Goal: Task Accomplishment & Management: Use online tool/utility

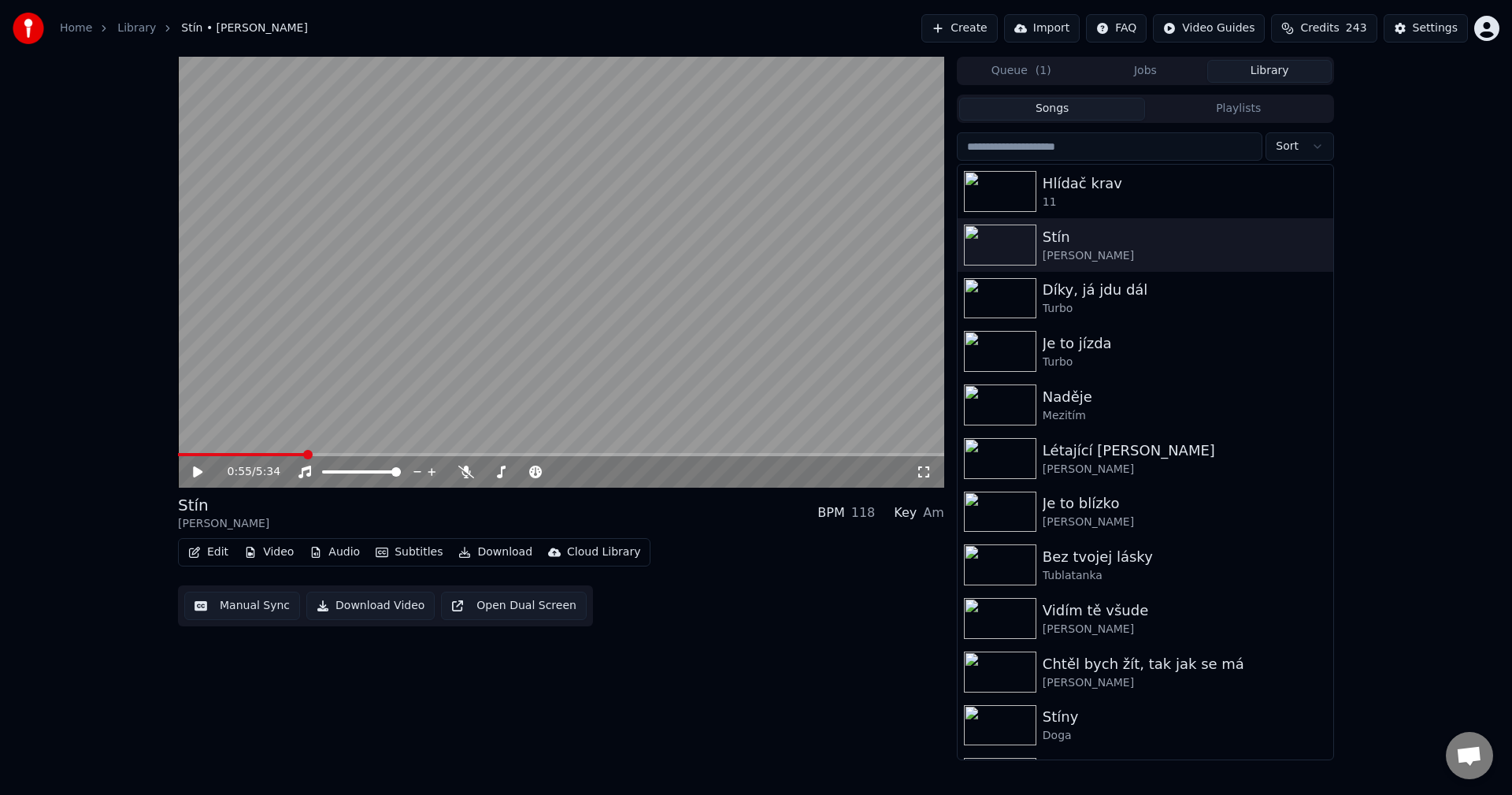
click at [1339, 29] on span "Credits" at bounding box center [1319, 28] width 38 height 15
click at [1337, 176] on button "Refresh" at bounding box center [1332, 189] width 81 height 28
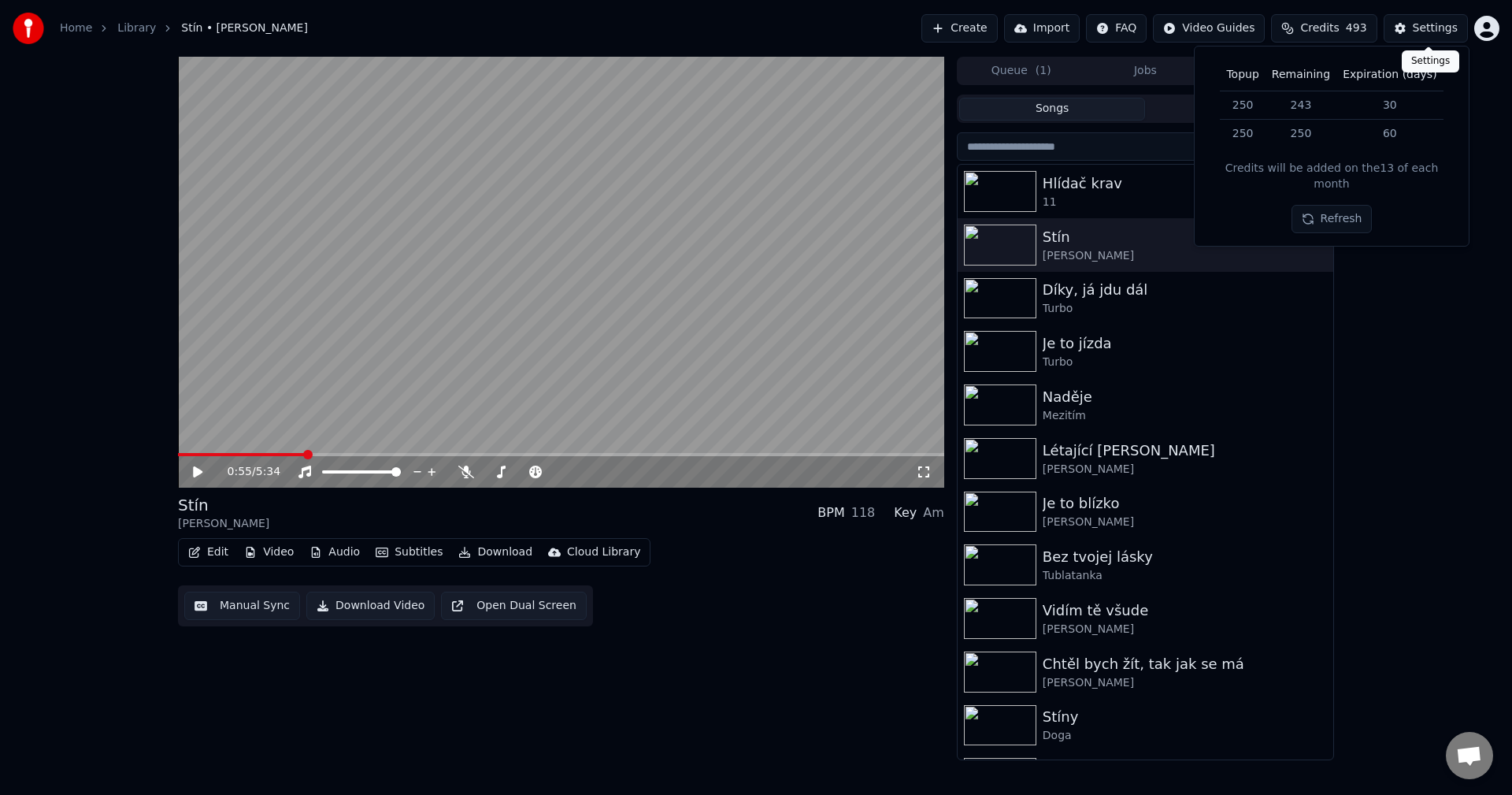
click at [1420, 23] on div "Settings" at bounding box center [1435, 28] width 45 height 15
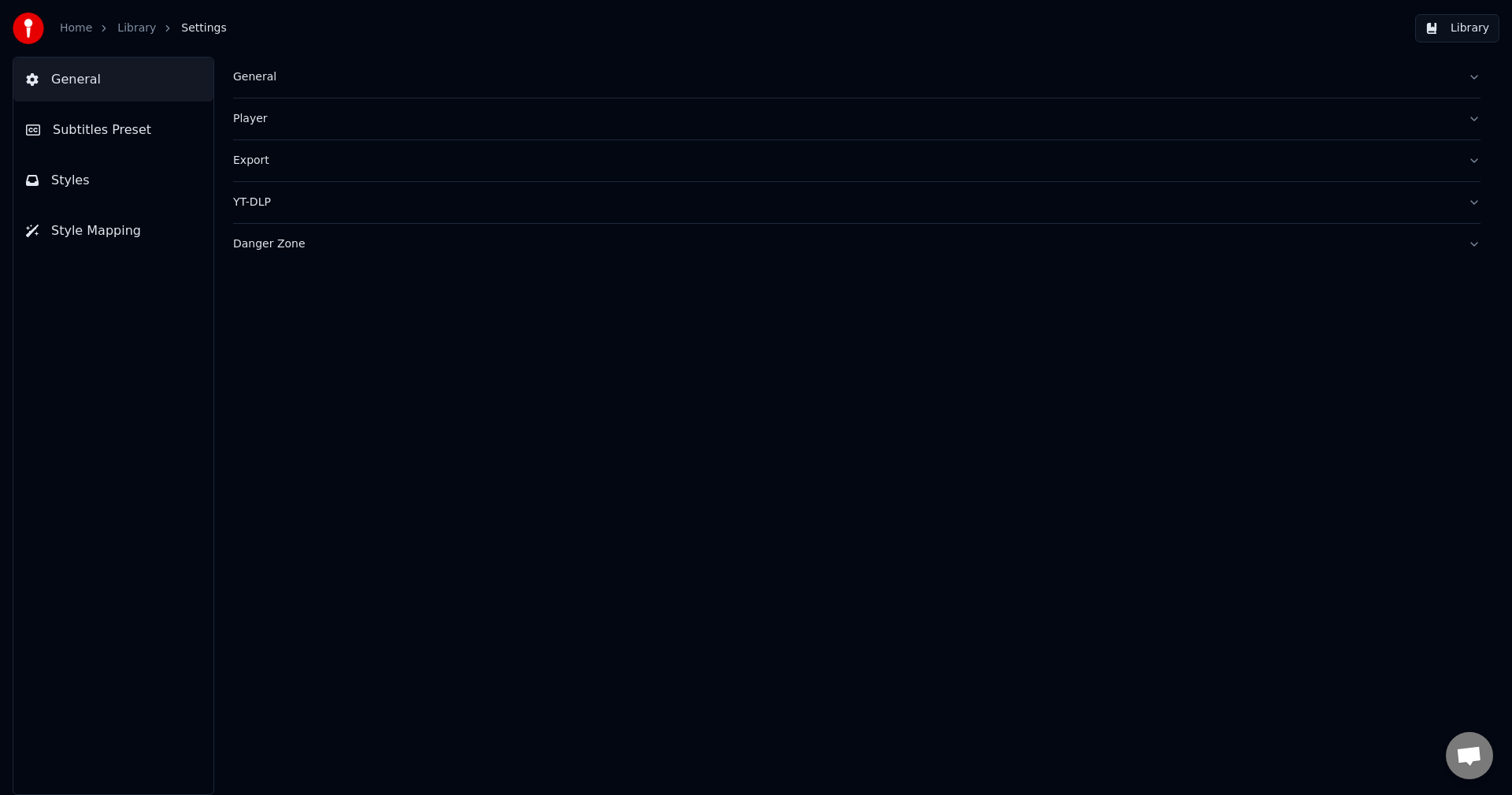
click at [114, 26] on ol "Home Library Settings" at bounding box center [143, 28] width 167 height 15
click at [82, 30] on link "Home" at bounding box center [76, 28] width 32 height 15
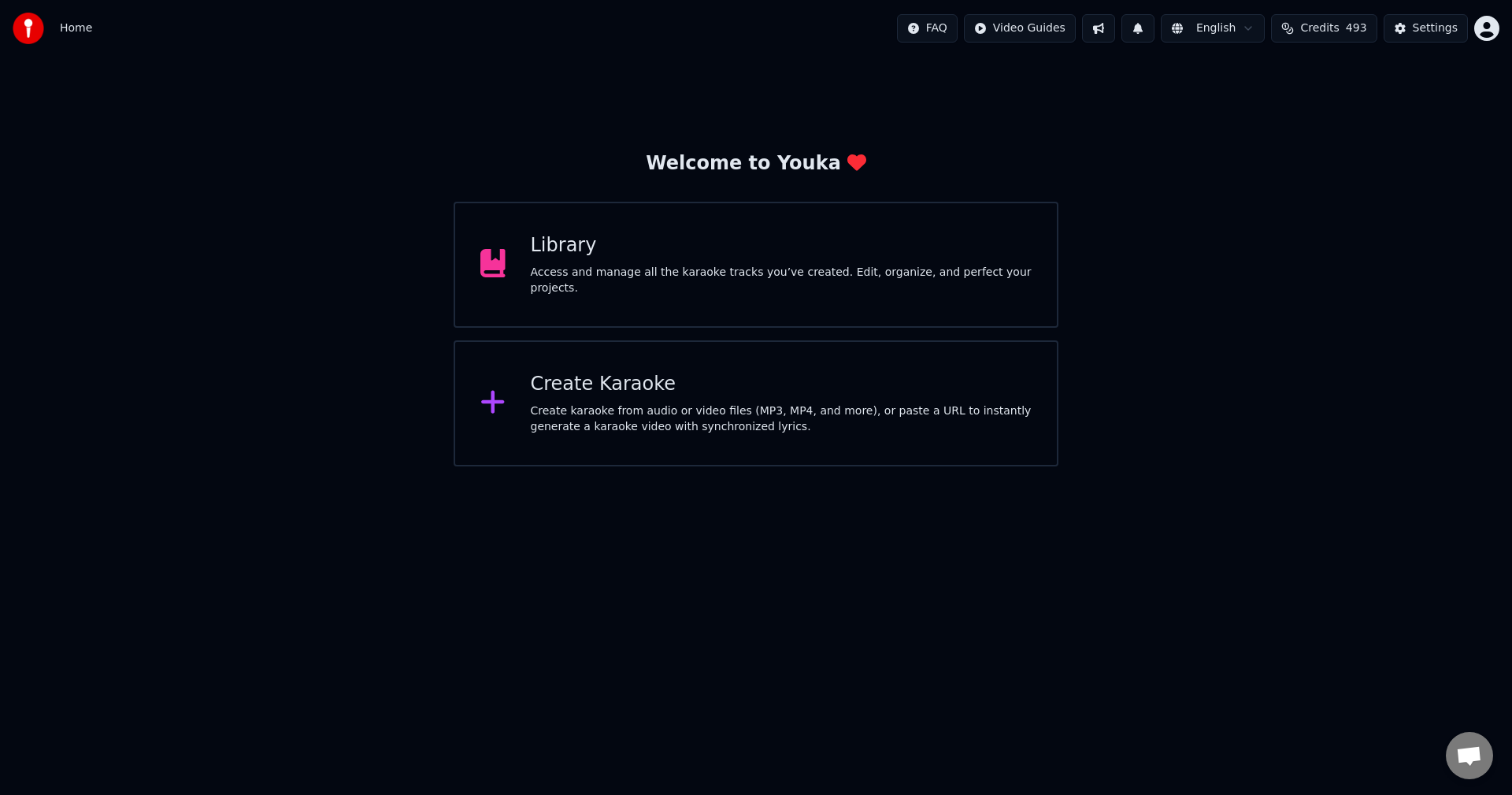
click at [1487, 29] on html "Home FAQ Video Guides English Credits 493 Settings Welcome to Youka Library Acc…" at bounding box center [756, 233] width 1512 height 467
click at [1386, 105] on div "Billing" at bounding box center [1417, 117] width 181 height 25
click at [768, 240] on div "Library Access and manage all the karaoke tracks you’ve created. Edit, organize…" at bounding box center [756, 264] width 604 height 126
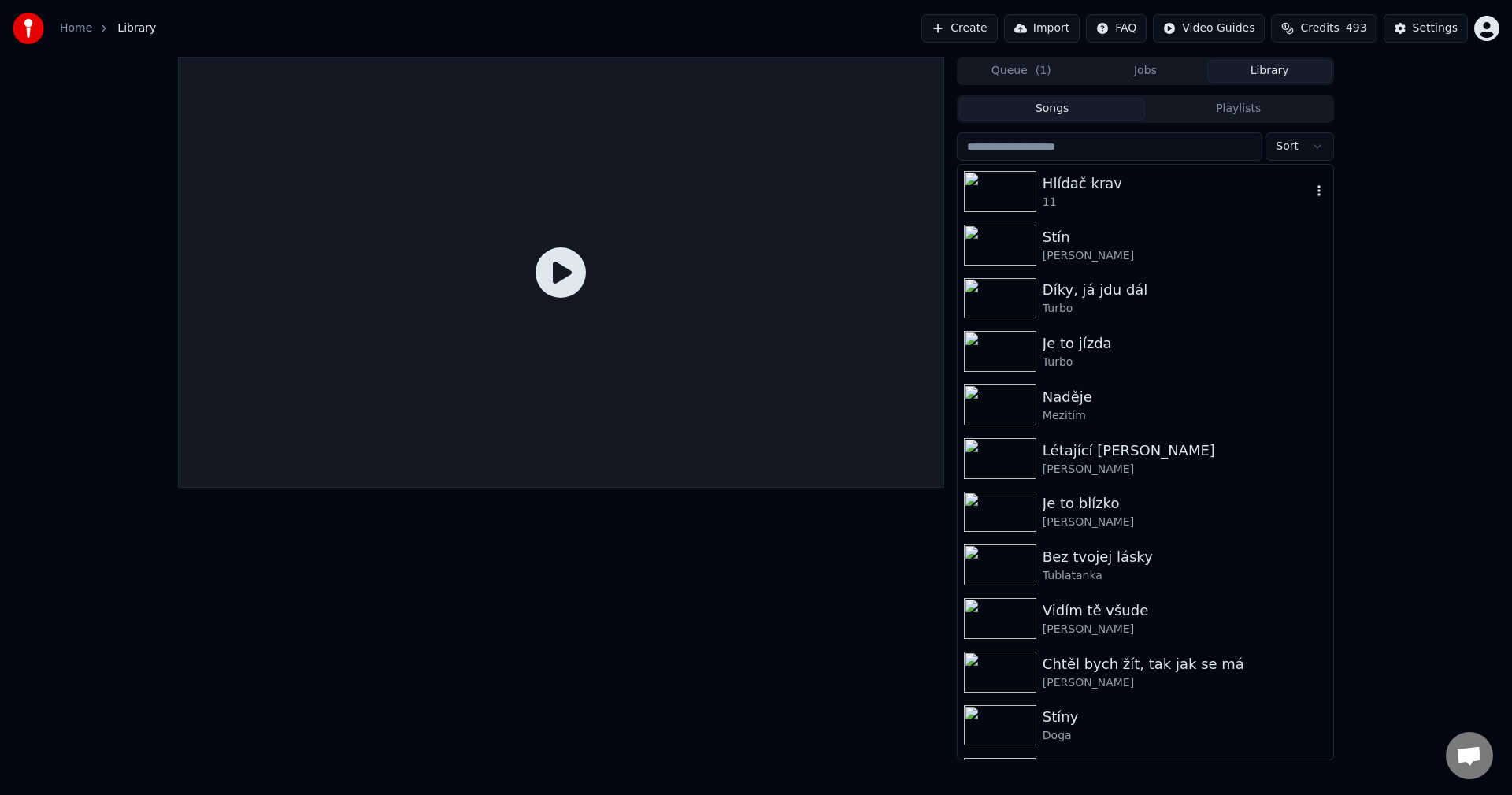
click at [1099, 195] on div "11" at bounding box center [1176, 202] width 268 height 15
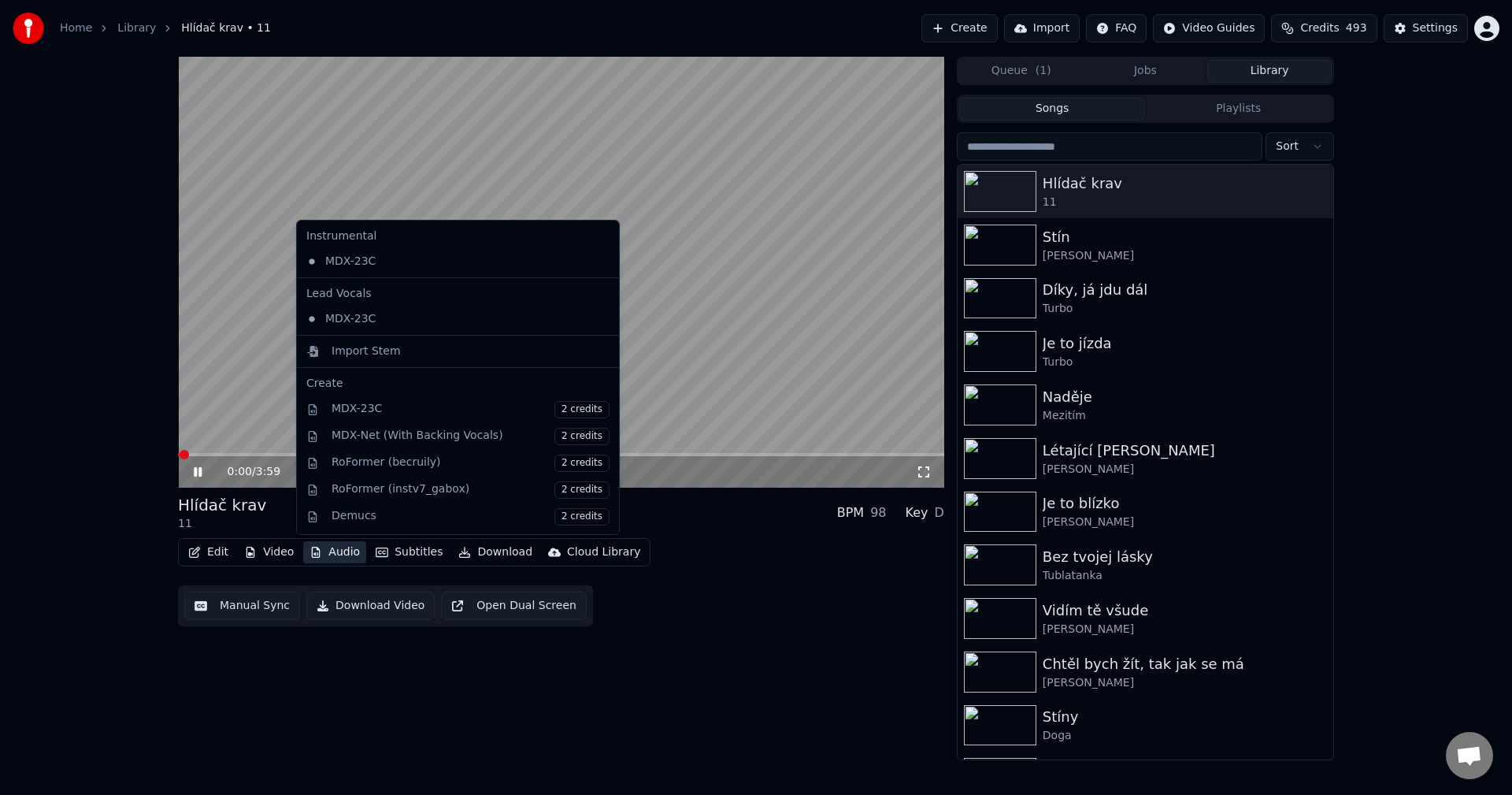
click at [327, 551] on button "Audio" at bounding box center [335, 552] width 63 height 22
click at [378, 345] on div "Import Stem" at bounding box center [366, 351] width 69 height 15
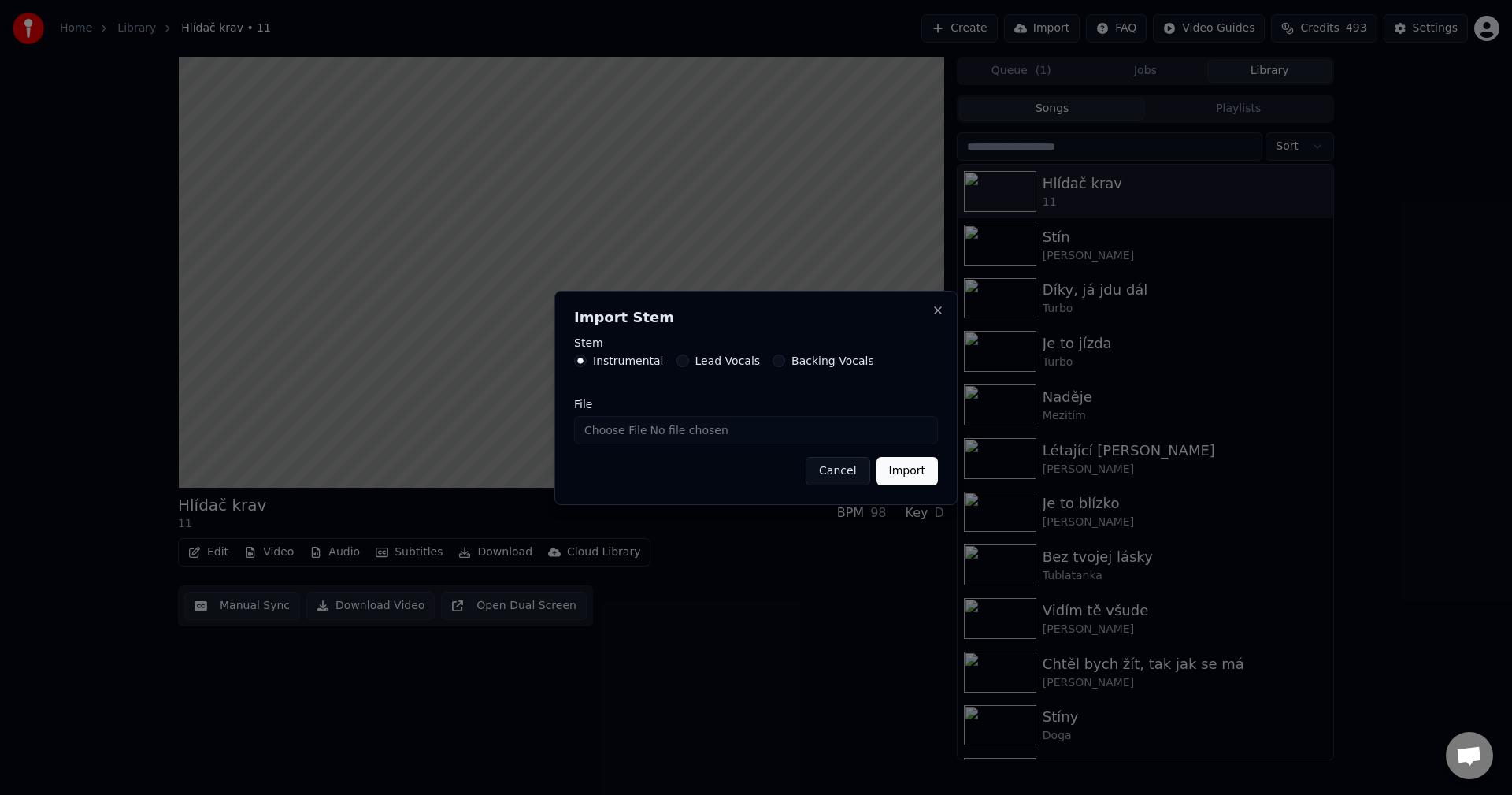
click at [738, 441] on input "File" at bounding box center [756, 430] width 364 height 28
type input "**********"
click at [900, 461] on button "Import" at bounding box center [908, 471] width 62 height 28
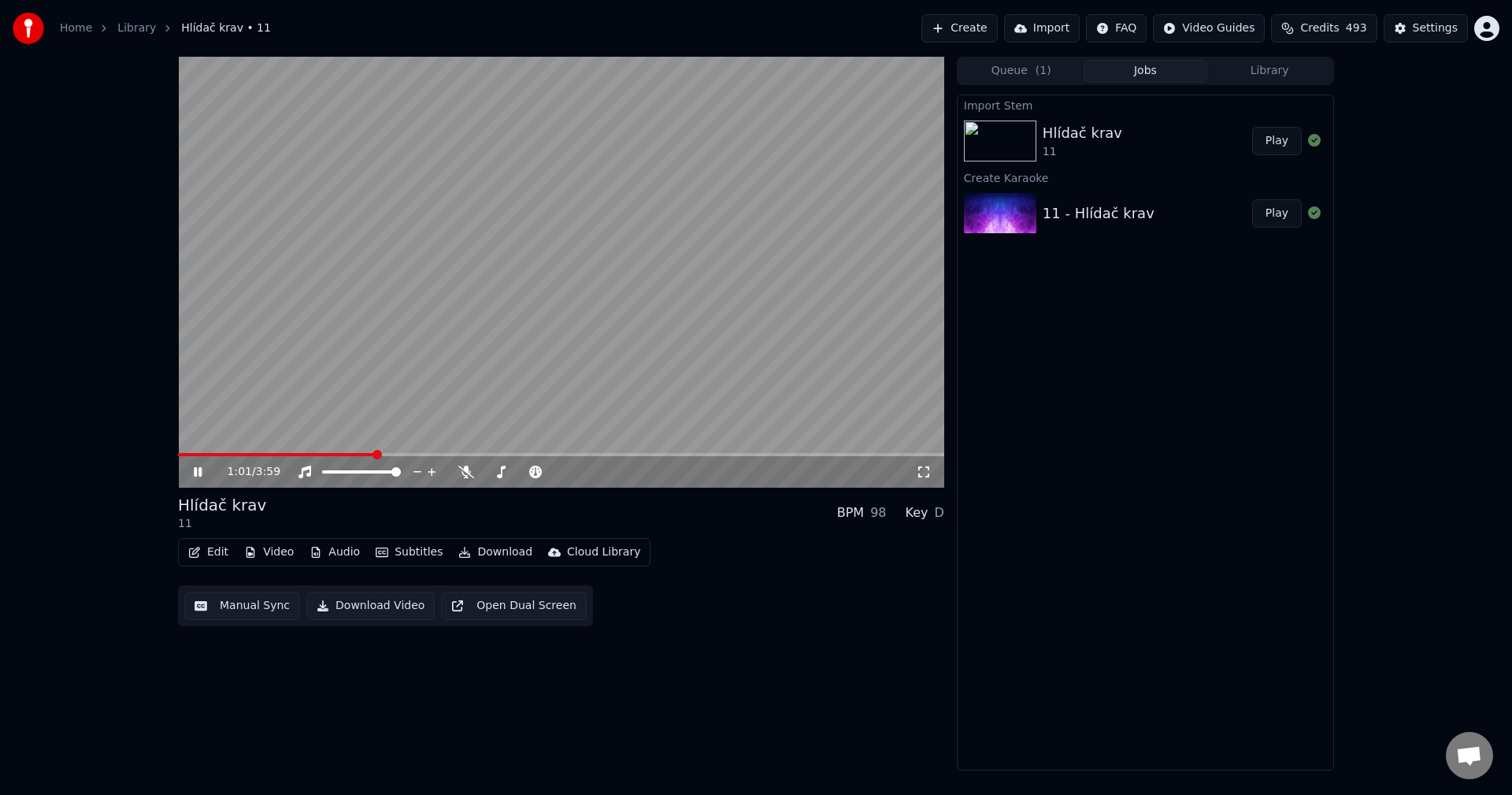
click at [115, 452] on div "1:01 / 3:59 Hlídač krav 11 BPM 98 Key D Edit Video Audio Subtitles Download Clo…" at bounding box center [756, 414] width 1512 height 714
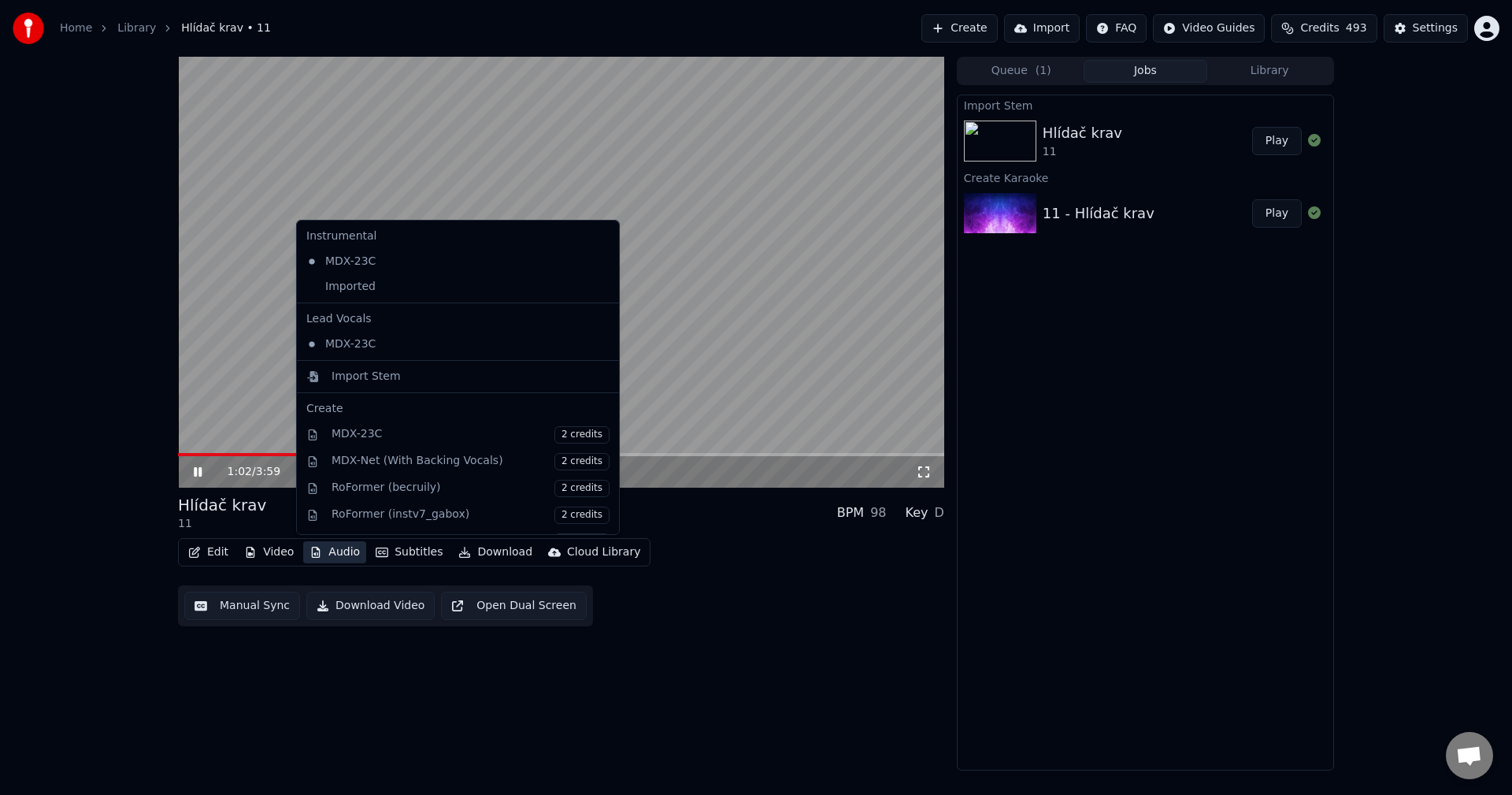
click at [336, 550] on button "Audio" at bounding box center [335, 552] width 63 height 22
click at [396, 289] on div "Imported" at bounding box center [446, 286] width 292 height 25
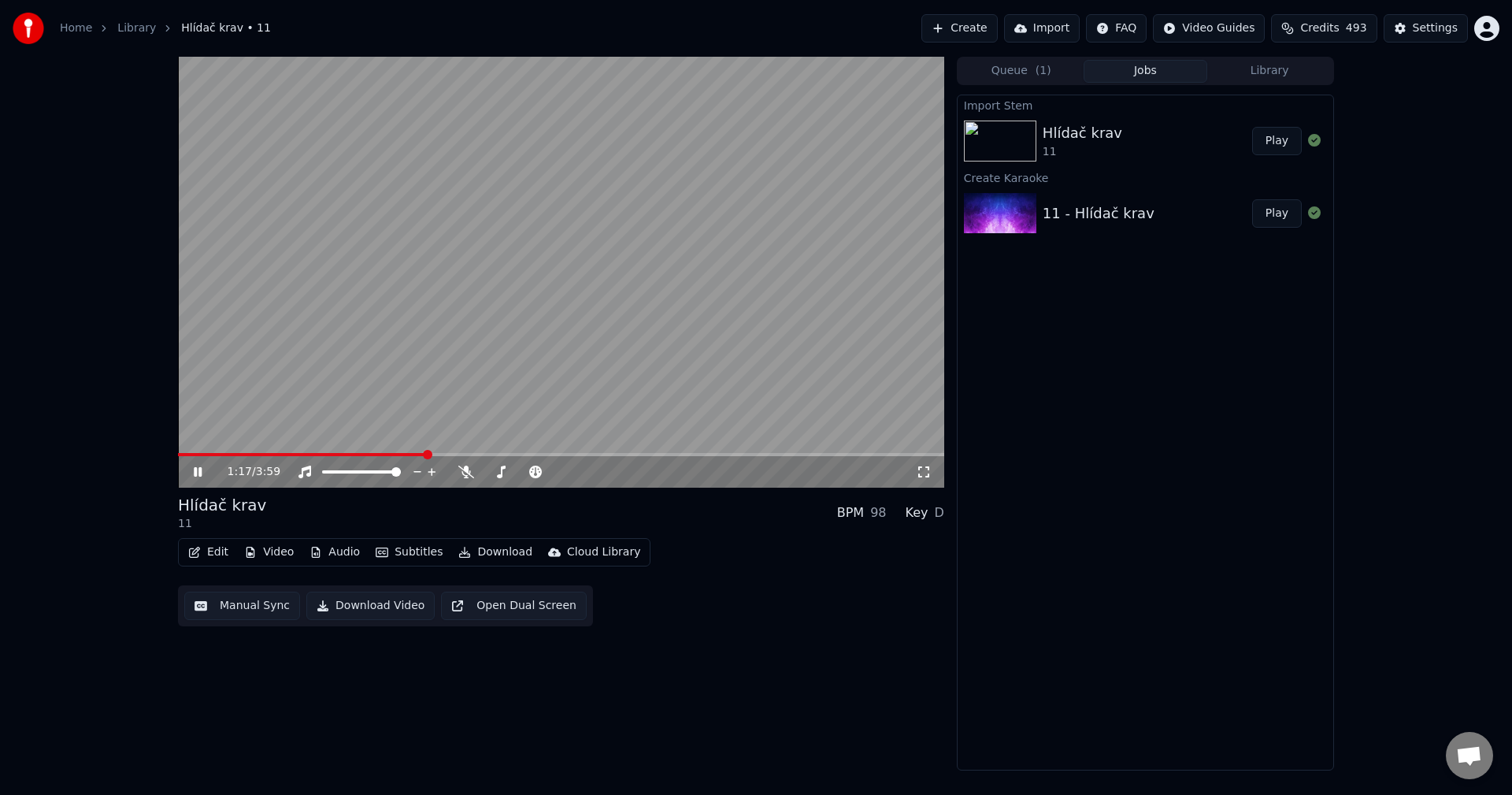
click at [202, 476] on icon at bounding box center [210, 472] width 37 height 13
click at [292, 550] on button "Video" at bounding box center [269, 552] width 63 height 22
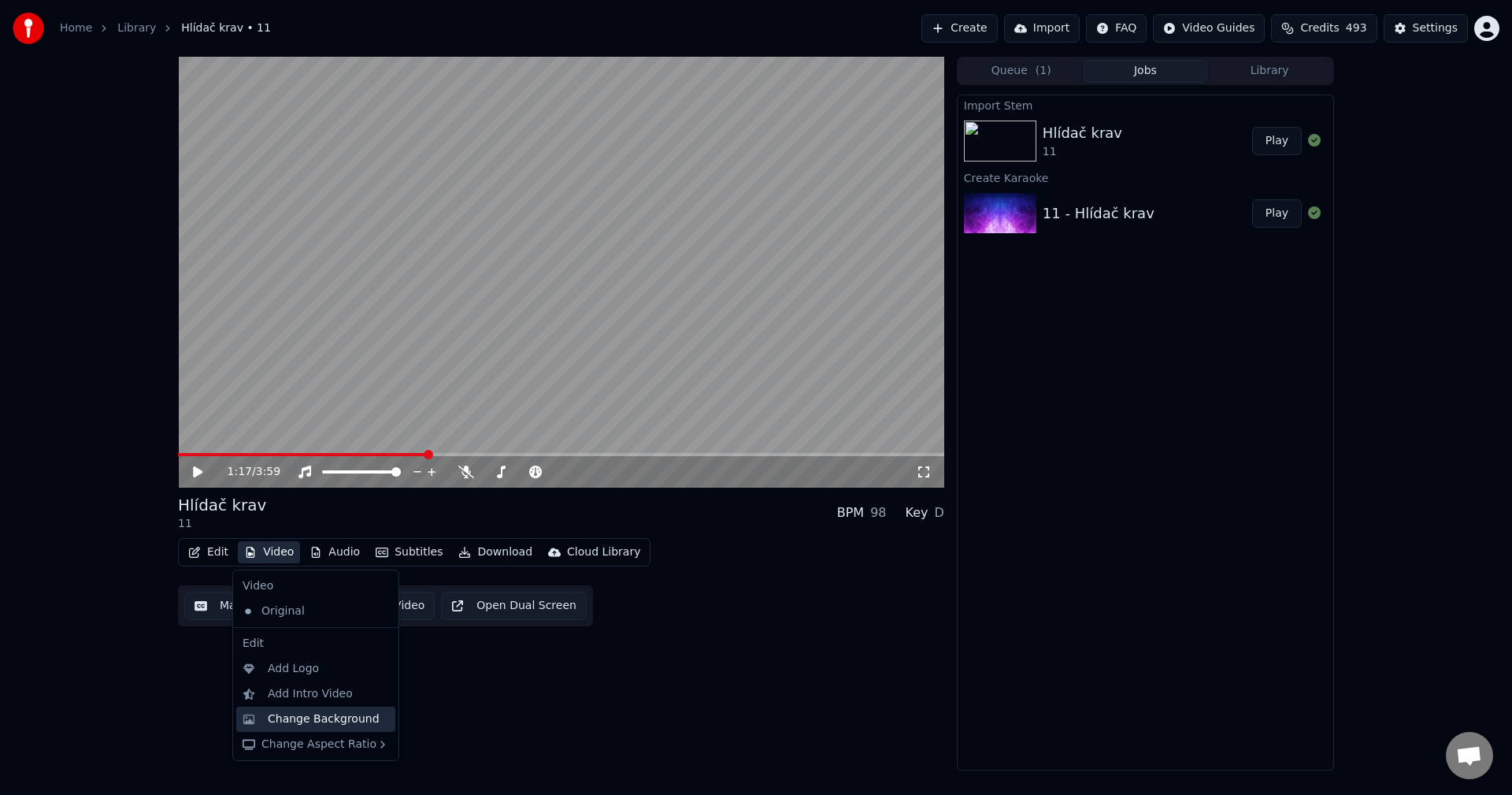
click at [329, 718] on div "Change Background" at bounding box center [324, 719] width 112 height 15
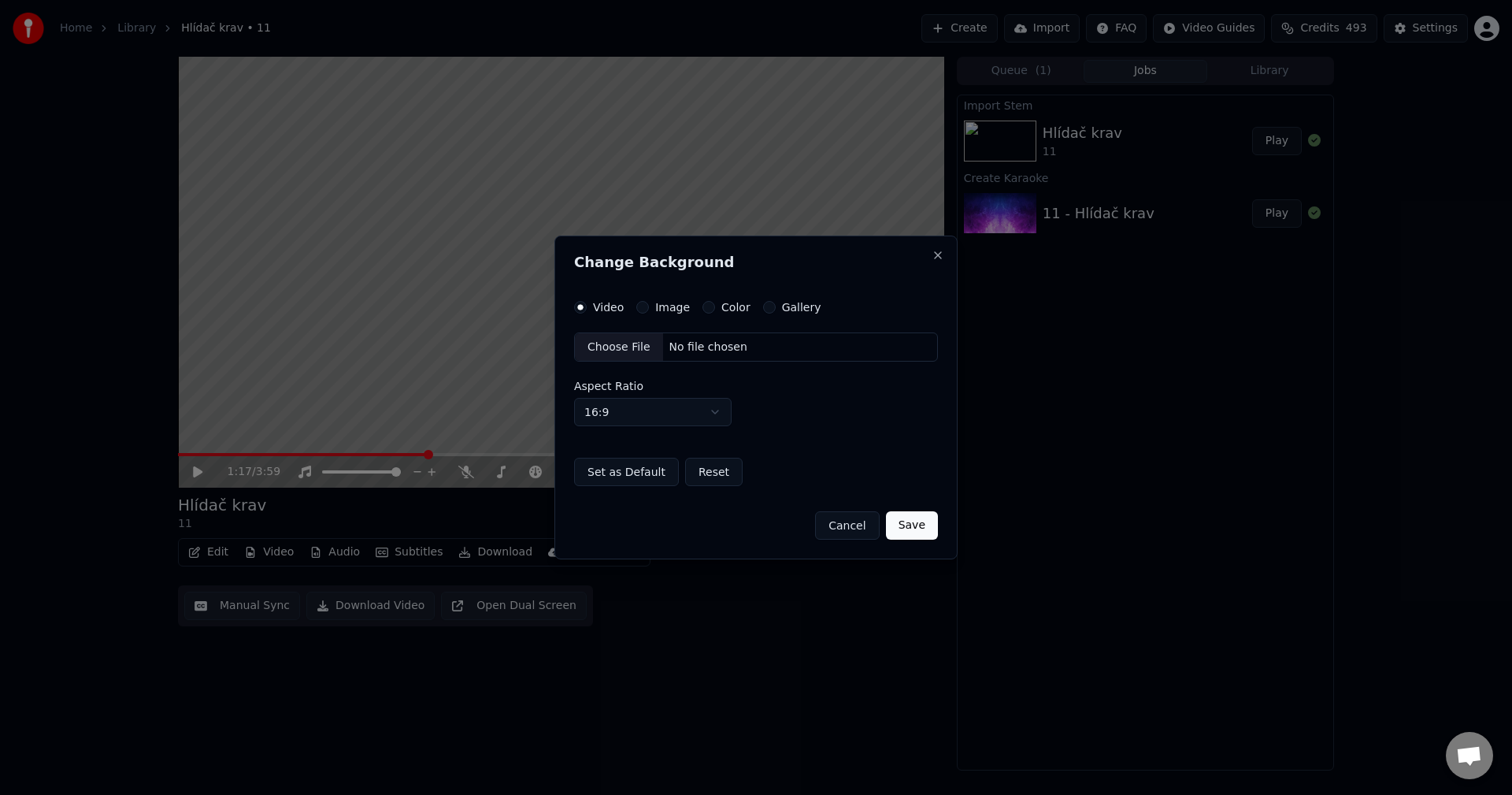
click at [676, 302] on label "Image" at bounding box center [672, 307] width 35 height 11
click at [649, 302] on button "Image" at bounding box center [643, 307] width 13 height 13
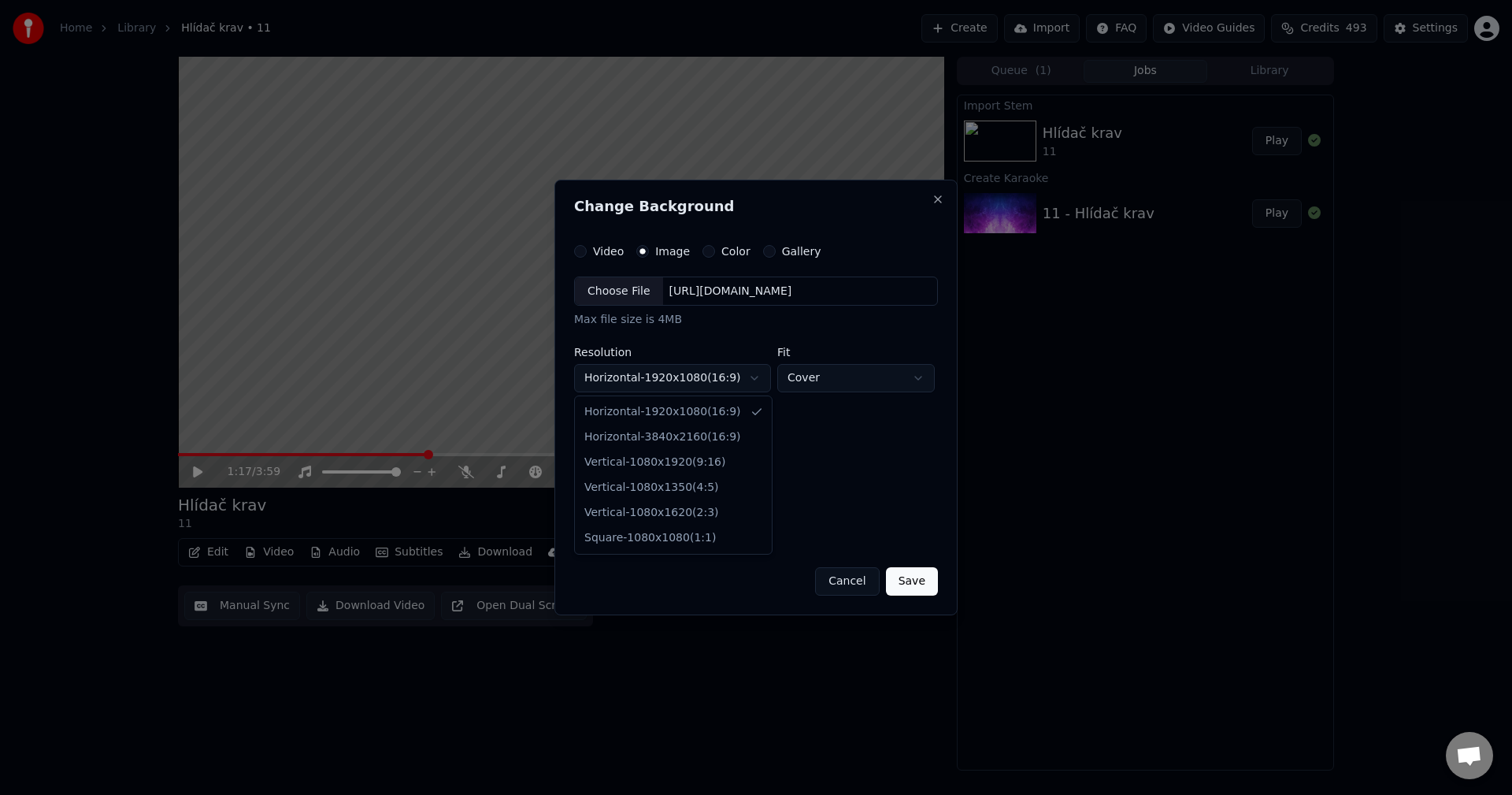
click at [680, 389] on body "**********" at bounding box center [756, 398] width 1512 height 795
select select "*********"
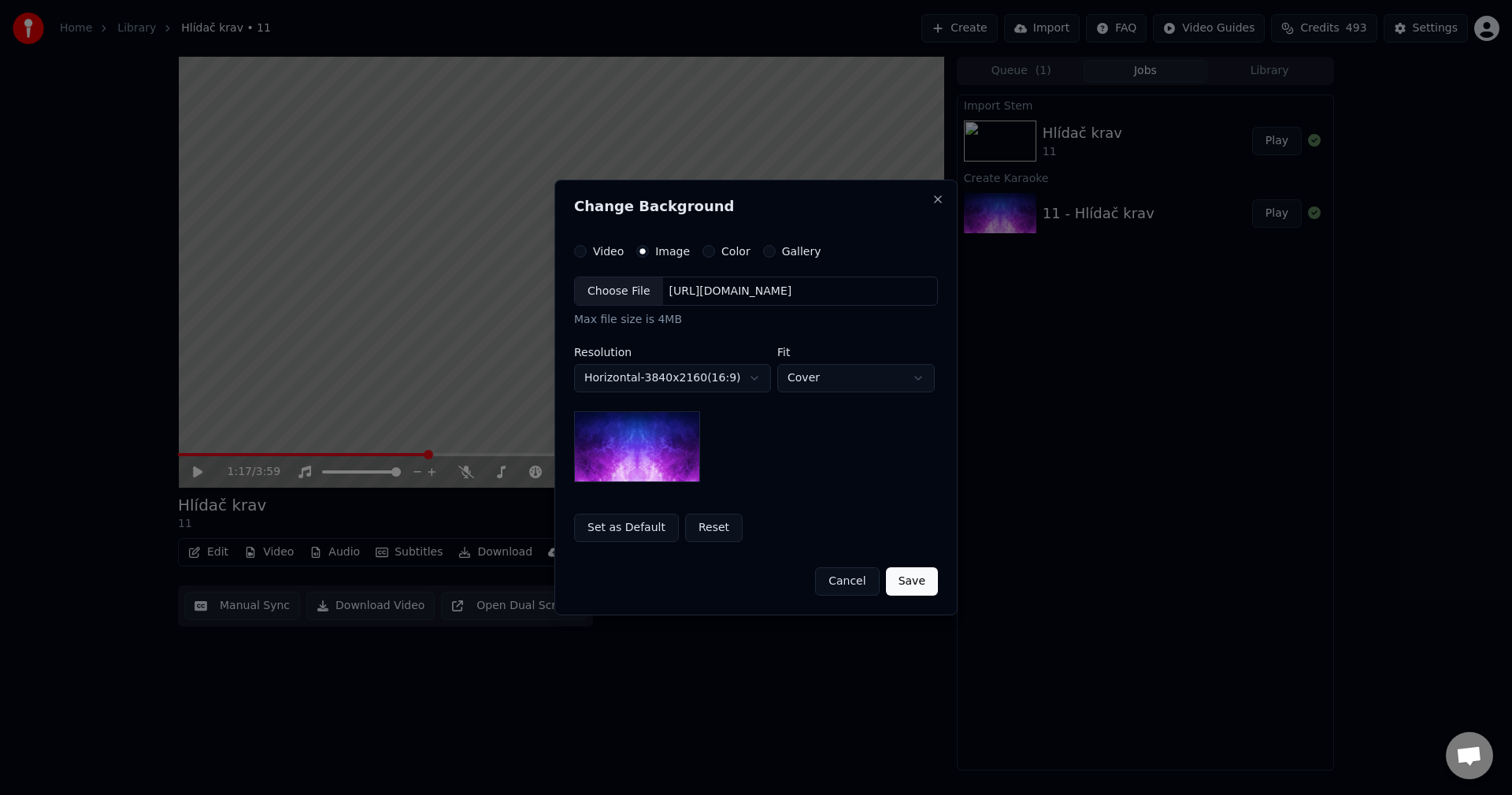
click at [692, 280] on div "Choose File [URL][DOMAIN_NAME]" at bounding box center [756, 291] width 364 height 30
click at [908, 573] on button "Save" at bounding box center [912, 581] width 52 height 28
